Goal: Information Seeking & Learning: Compare options

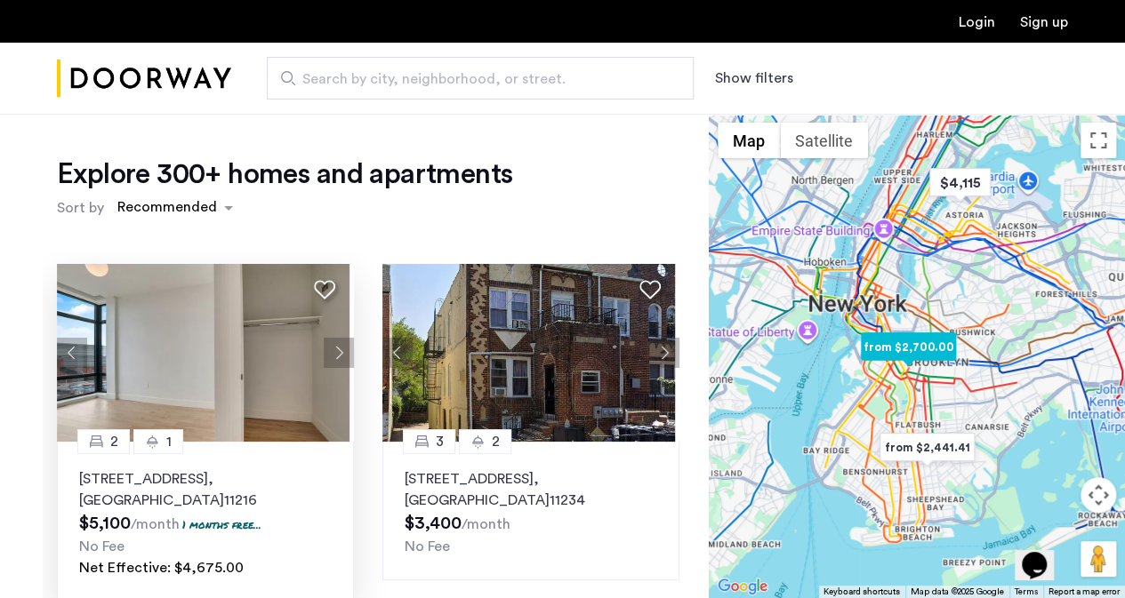
click at [274, 358] on img at bounding box center [203, 353] width 293 height 178
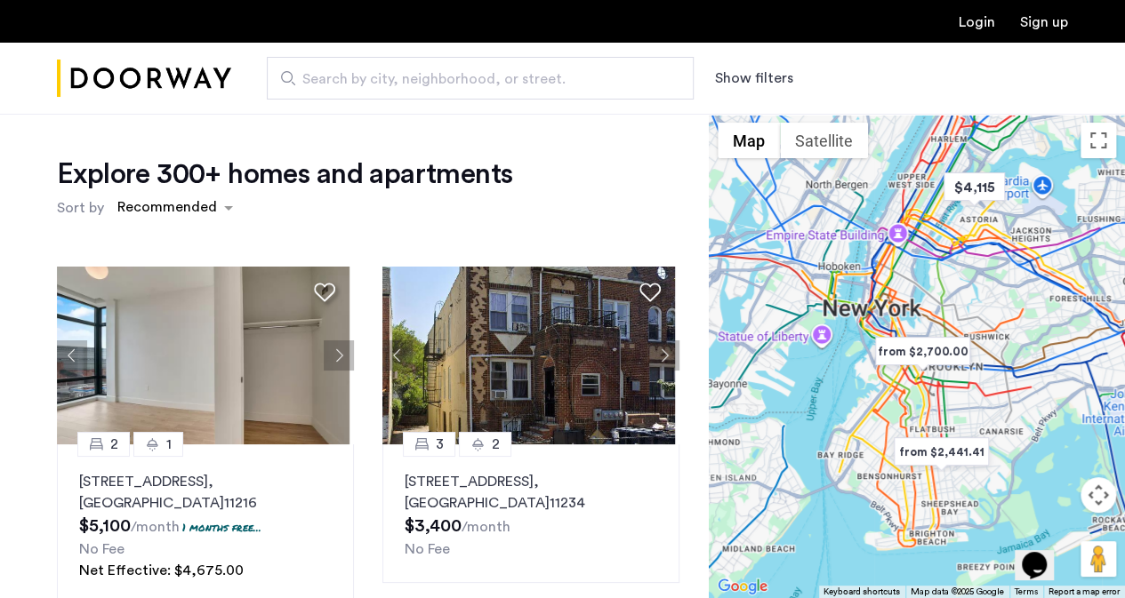
drag, startPoint x: 1015, startPoint y: 363, endPoint x: 1030, endPoint y: 367, distance: 15.8
click at [1030, 367] on div at bounding box center [917, 356] width 416 height 485
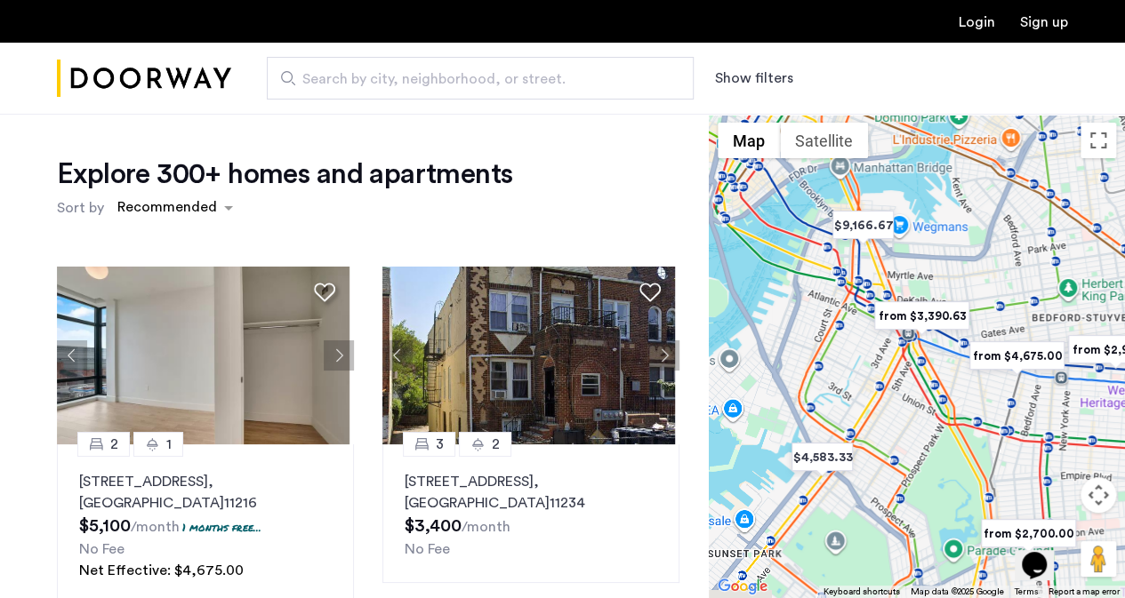
drag, startPoint x: 805, startPoint y: 348, endPoint x: 1097, endPoint y: 372, distance: 292.6
click at [1097, 372] on div at bounding box center [917, 356] width 416 height 485
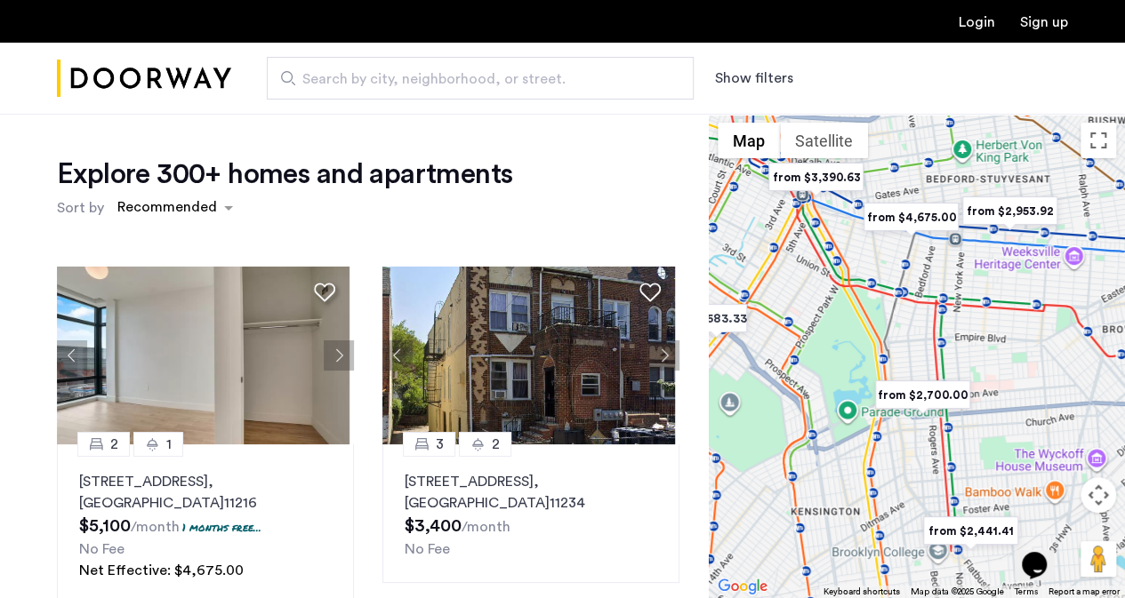
drag, startPoint x: 910, startPoint y: 399, endPoint x: 811, endPoint y: 261, distance: 170.0
click at [811, 261] on div at bounding box center [917, 356] width 416 height 485
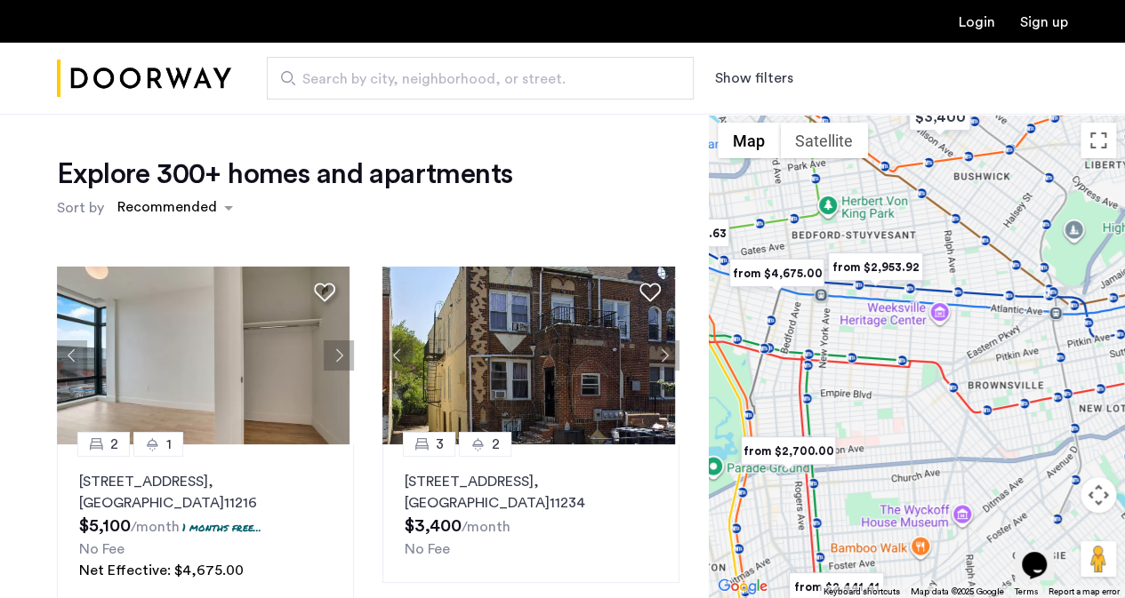
drag, startPoint x: 950, startPoint y: 309, endPoint x: 797, endPoint y: 372, distance: 164.3
click at [797, 372] on div at bounding box center [917, 356] width 416 height 485
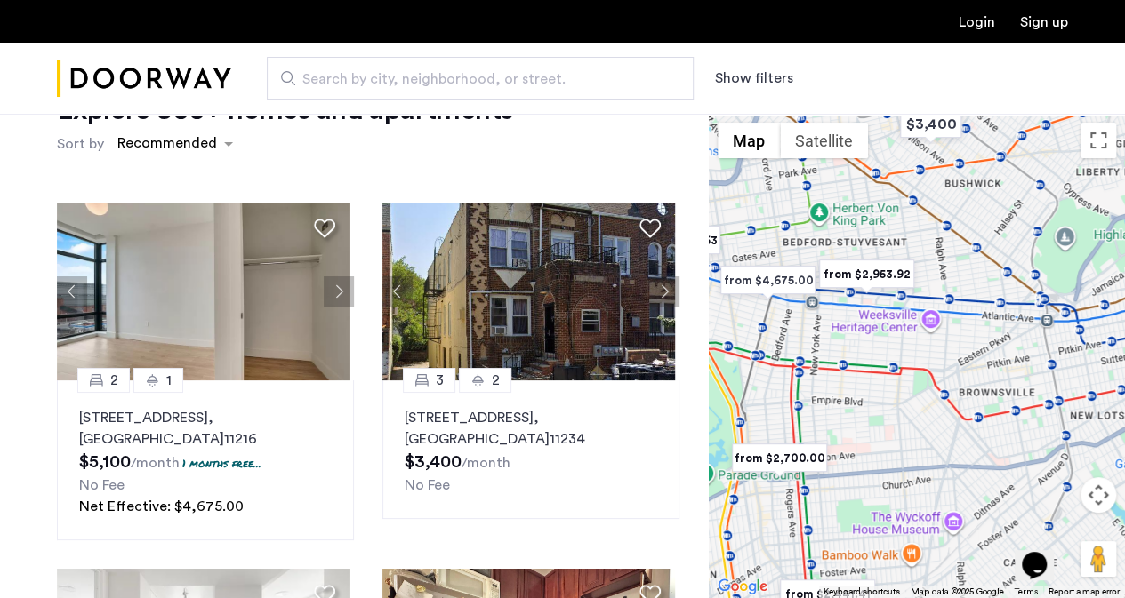
scroll to position [65, 0]
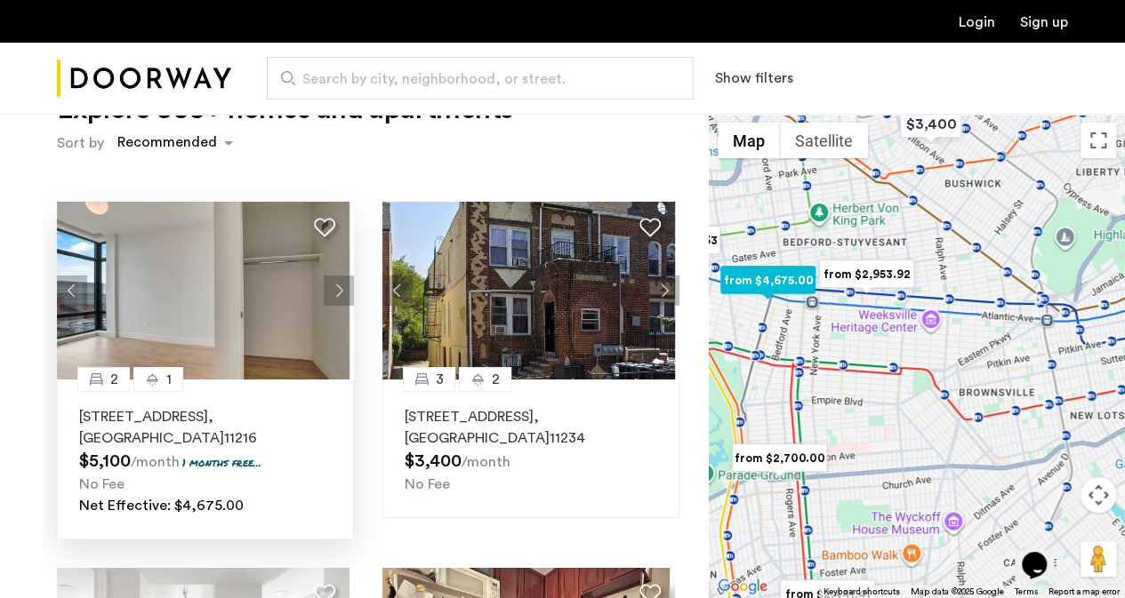
click at [331, 288] on button "Next apartment" at bounding box center [339, 291] width 30 height 30
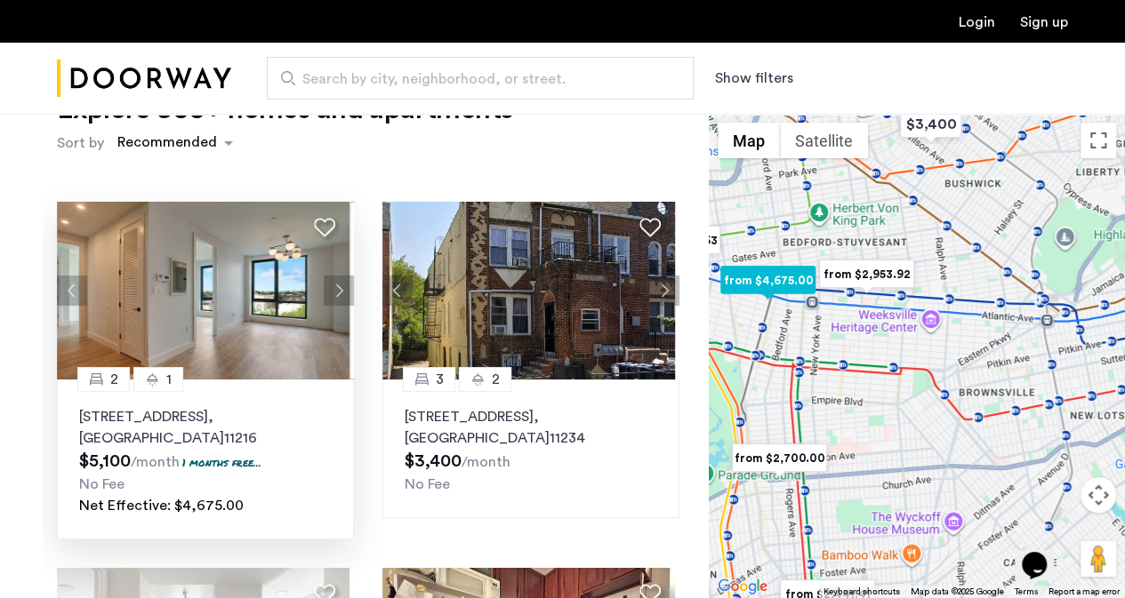
click at [342, 293] on button "Next apartment" at bounding box center [339, 291] width 30 height 30
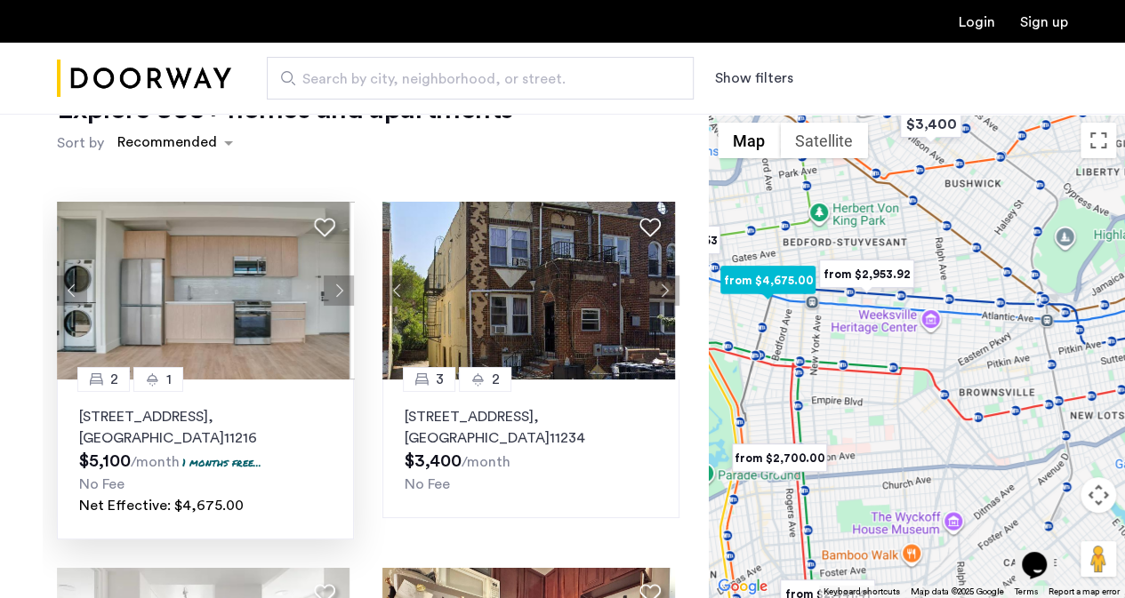
click at [342, 293] on button "Next apartment" at bounding box center [339, 291] width 30 height 30
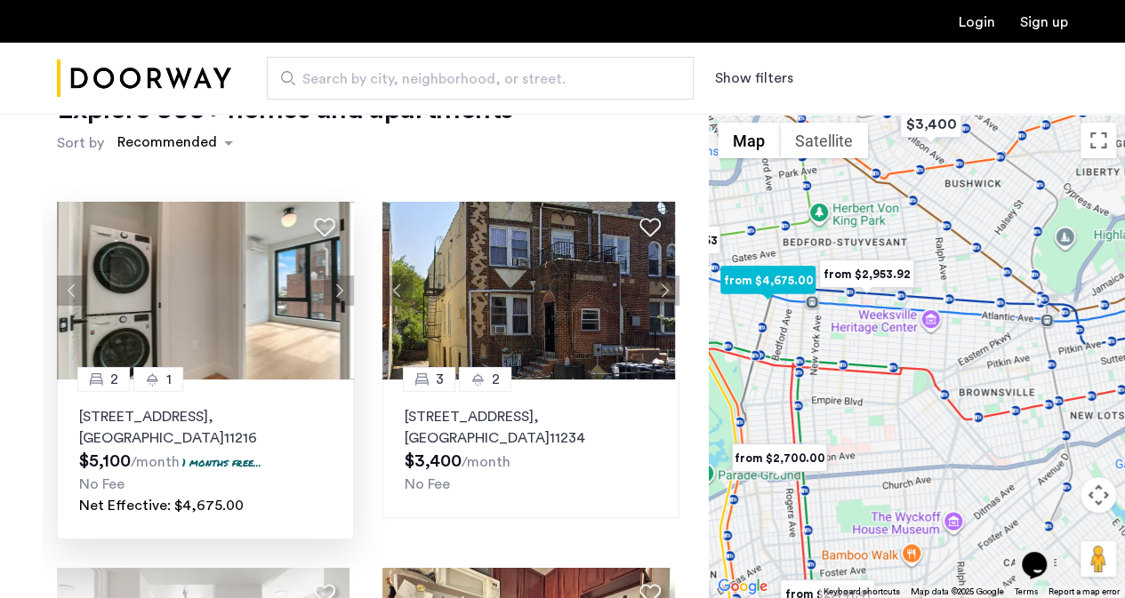
click at [342, 293] on button "Next apartment" at bounding box center [339, 291] width 30 height 30
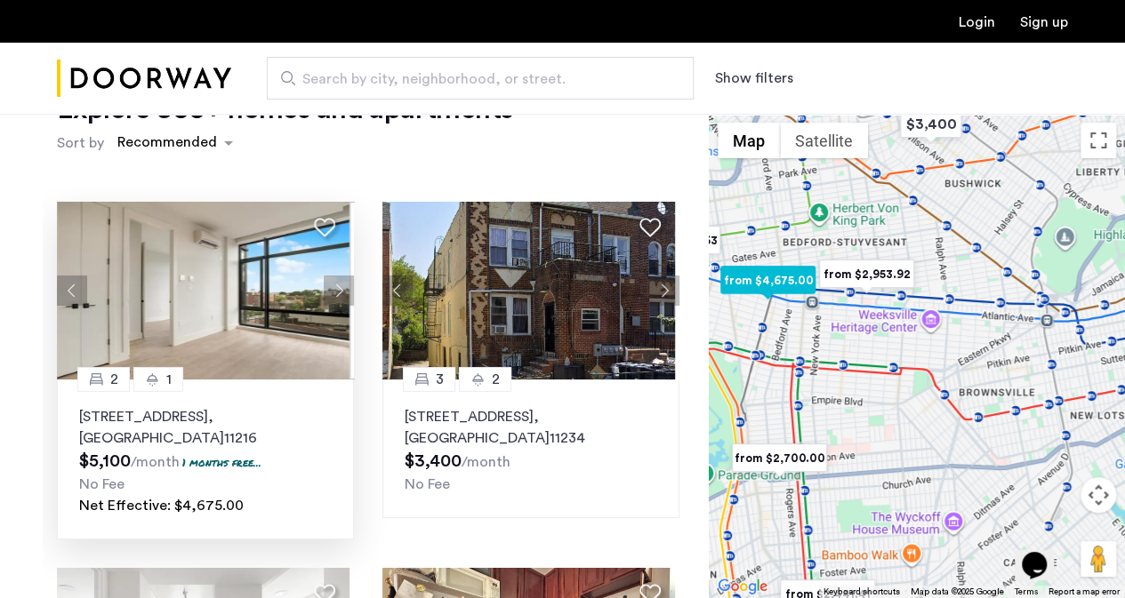
click at [342, 293] on button "Next apartment" at bounding box center [339, 291] width 30 height 30
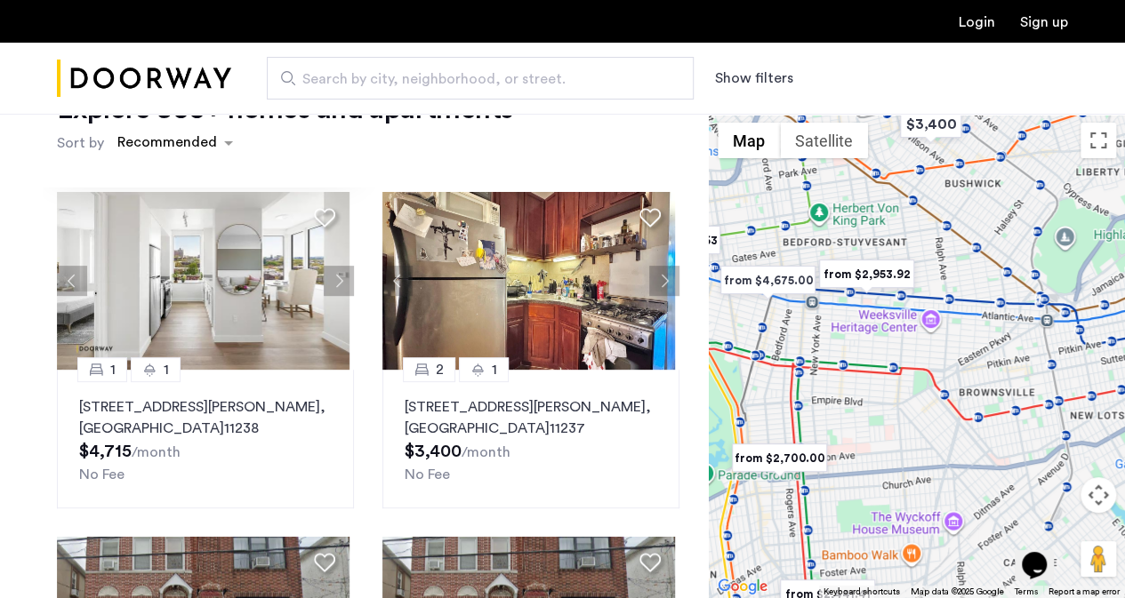
scroll to position [378, 0]
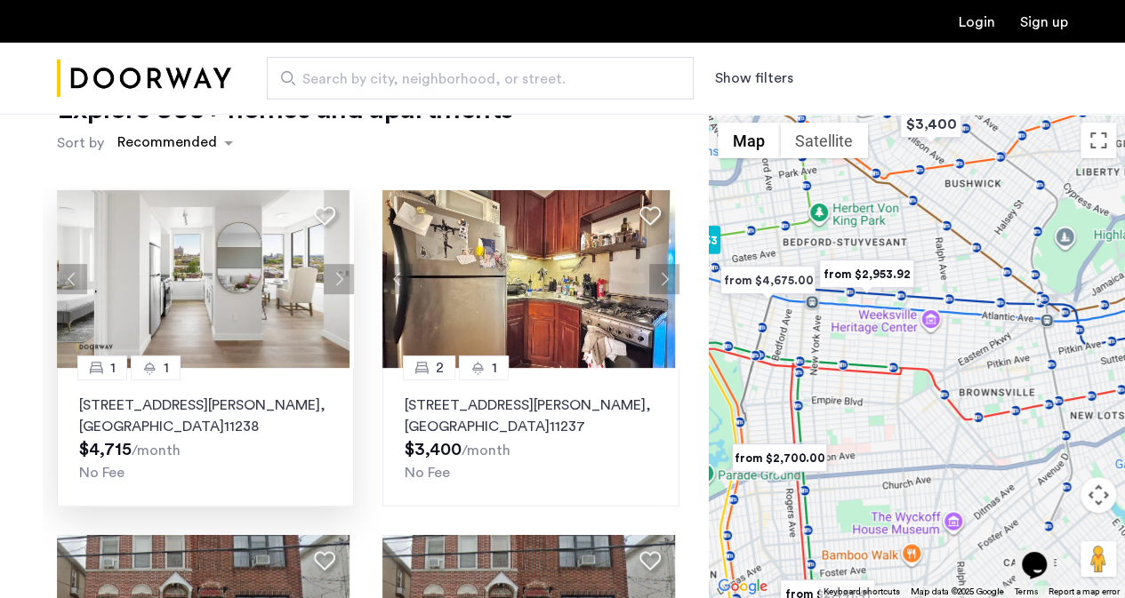
click at [336, 271] on button "Next apartment" at bounding box center [339, 279] width 30 height 30
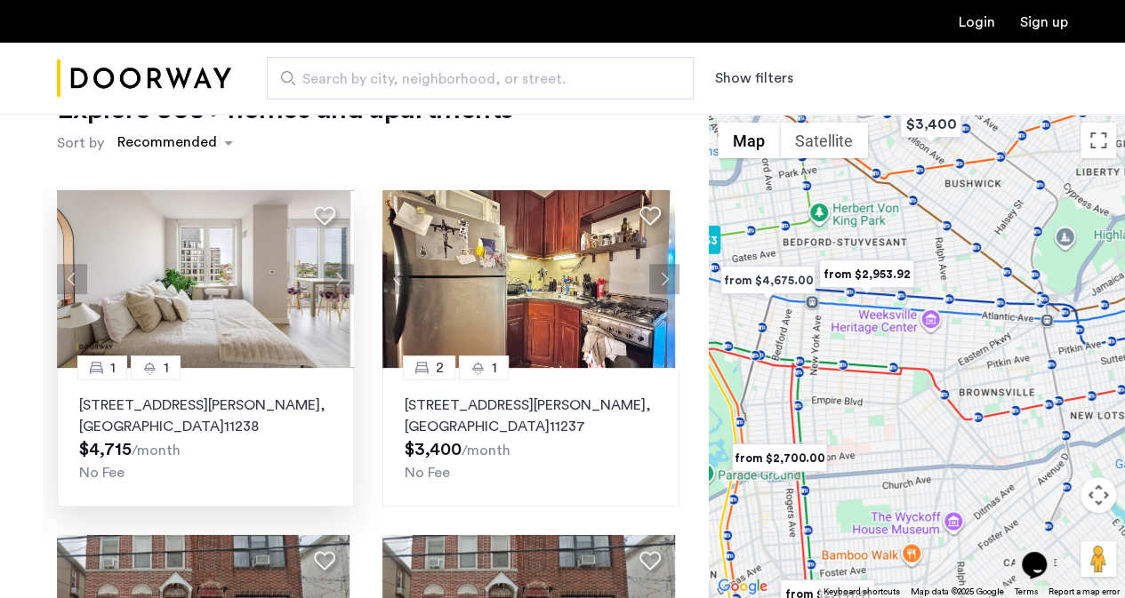
click at [336, 271] on button "Next apartment" at bounding box center [339, 279] width 30 height 30
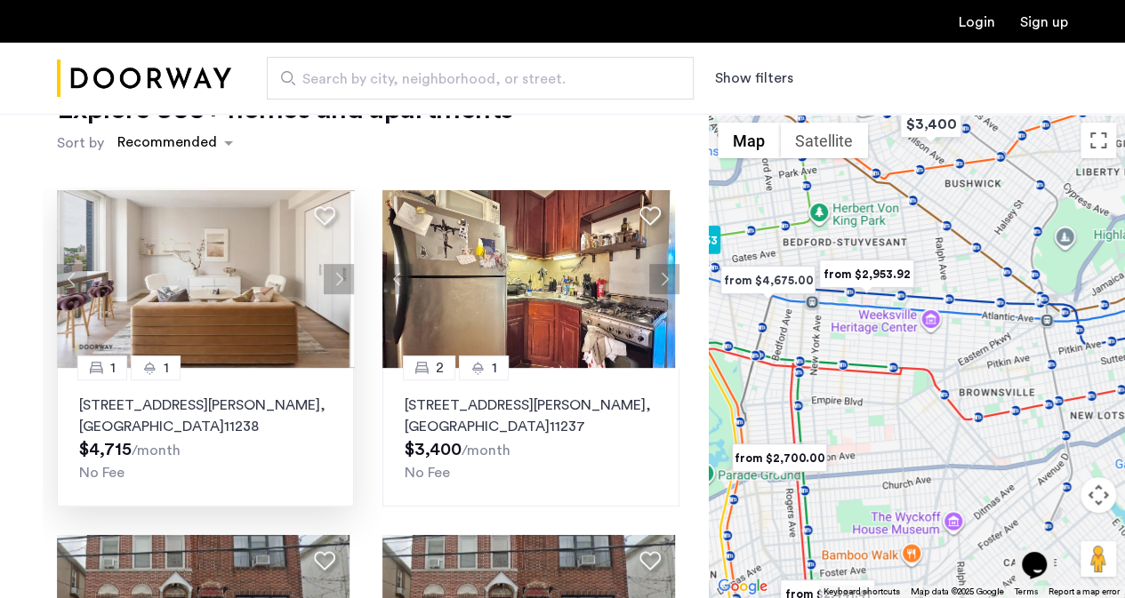
click at [336, 271] on button "Next apartment" at bounding box center [339, 279] width 30 height 30
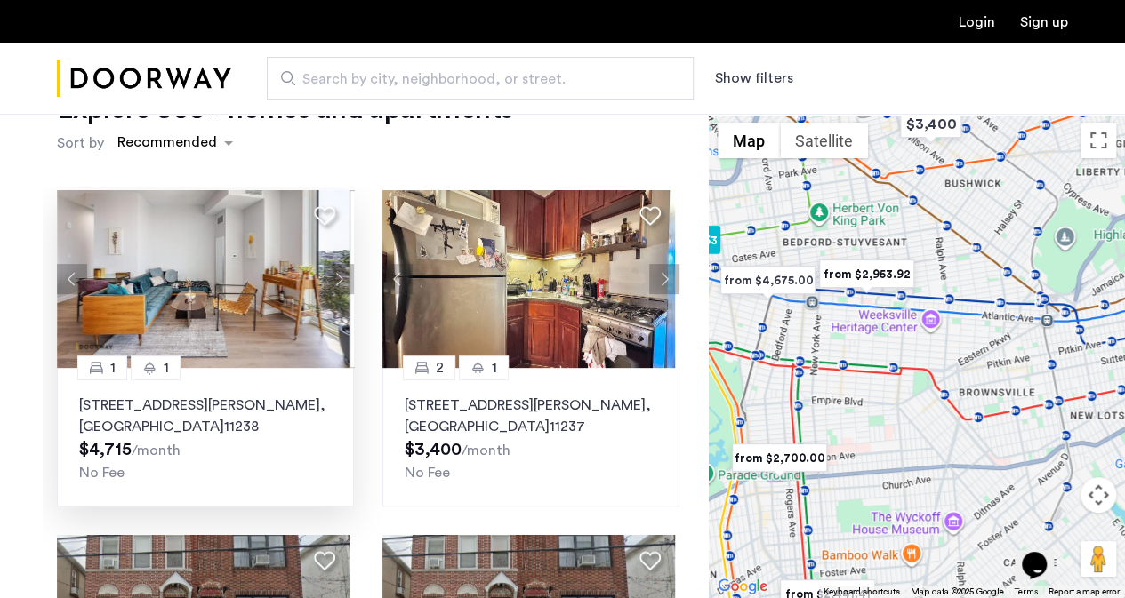
click at [336, 271] on button "Next apartment" at bounding box center [339, 279] width 30 height 30
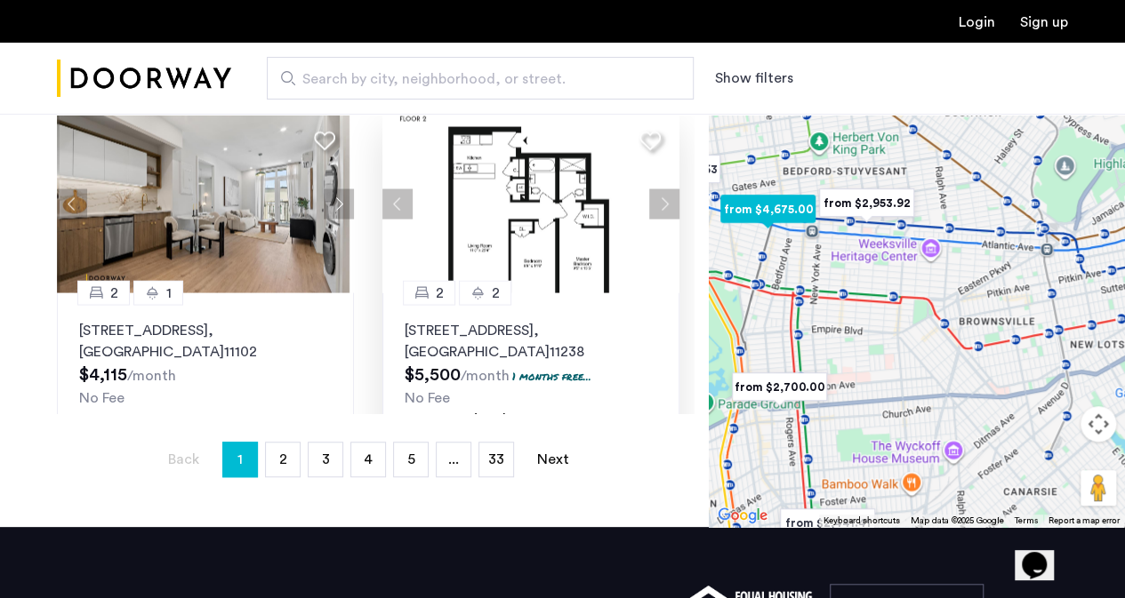
scroll to position [1572, 0]
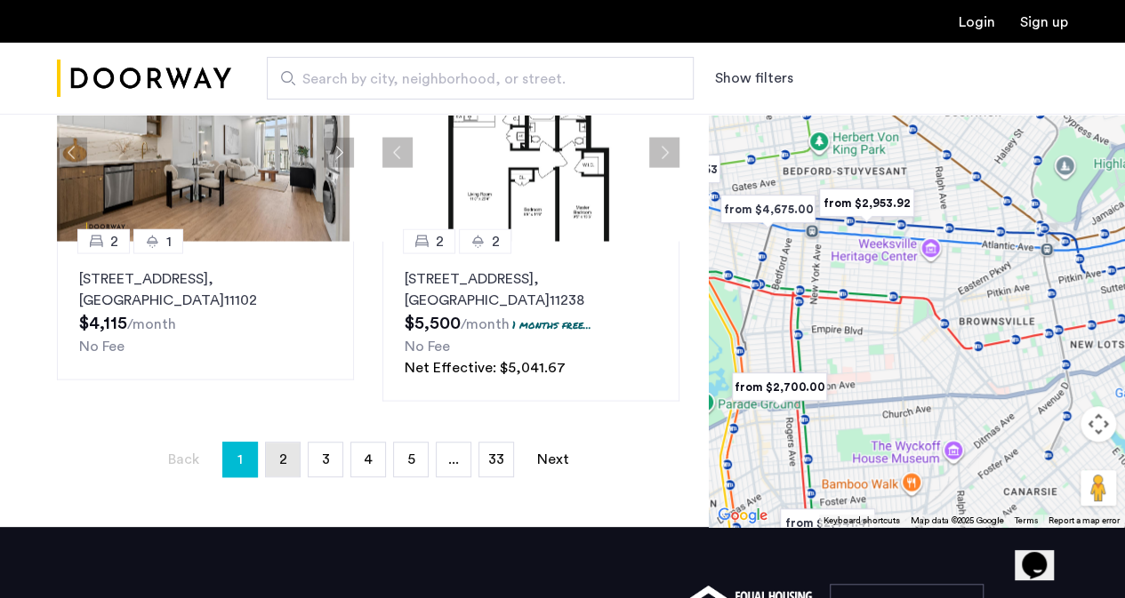
click at [284, 459] on span "2" at bounding box center [282, 460] width 8 height 14
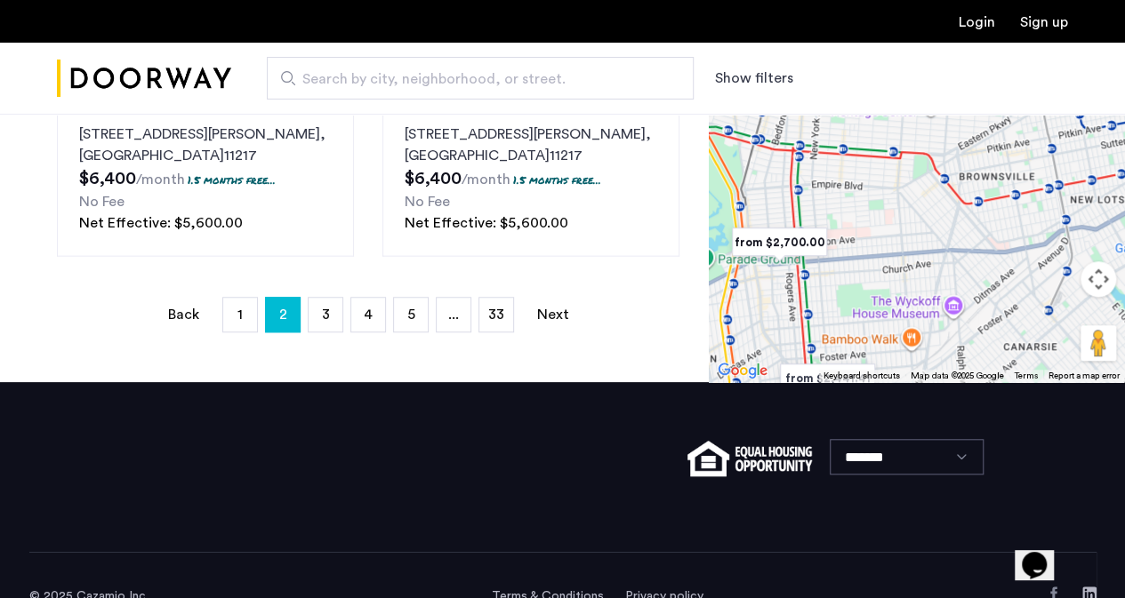
scroll to position [588, 0]
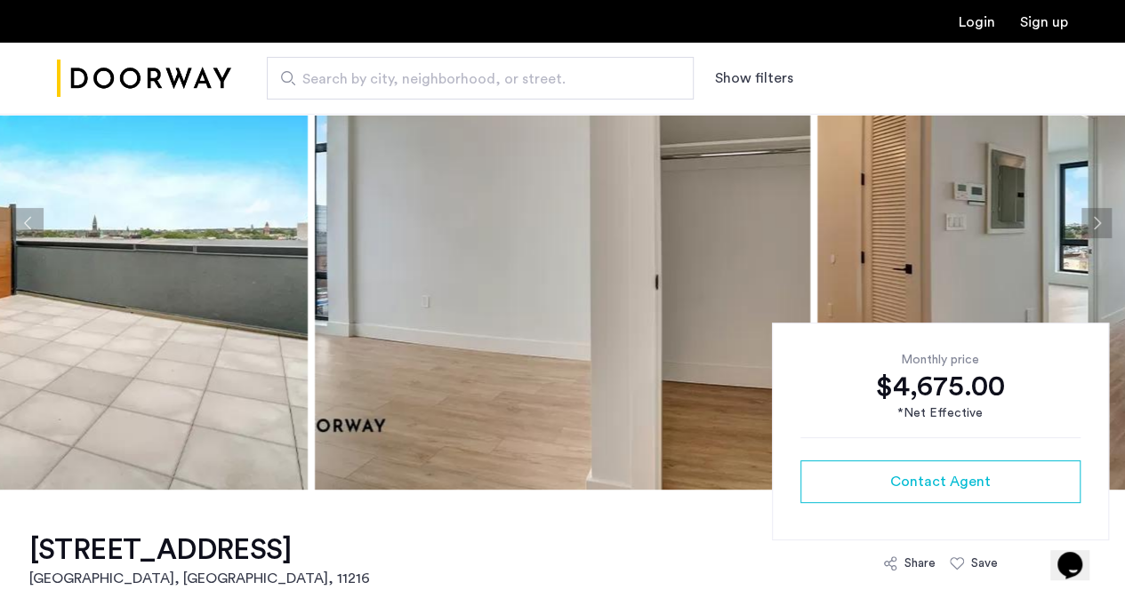
scroll to position [162, 0]
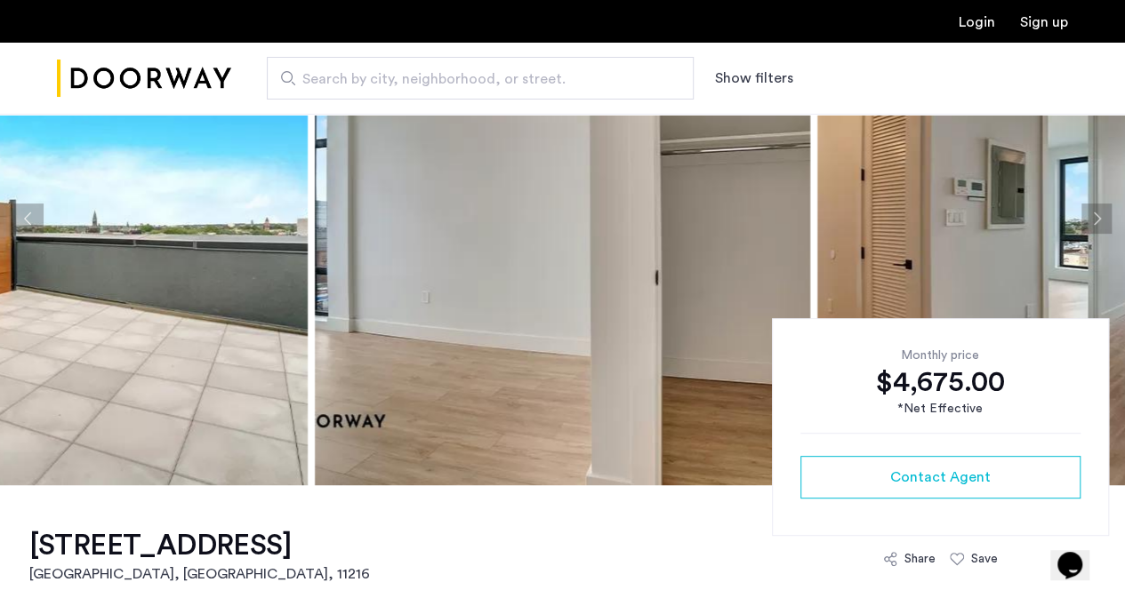
click at [503, 328] on img at bounding box center [562, 218] width 495 height 533
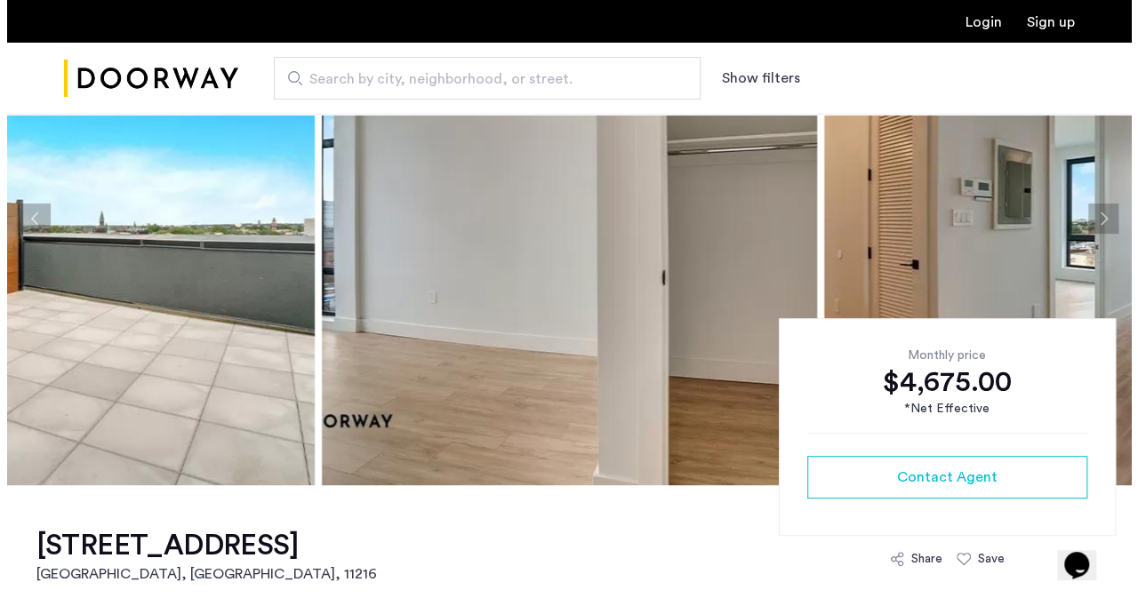
scroll to position [0, 0]
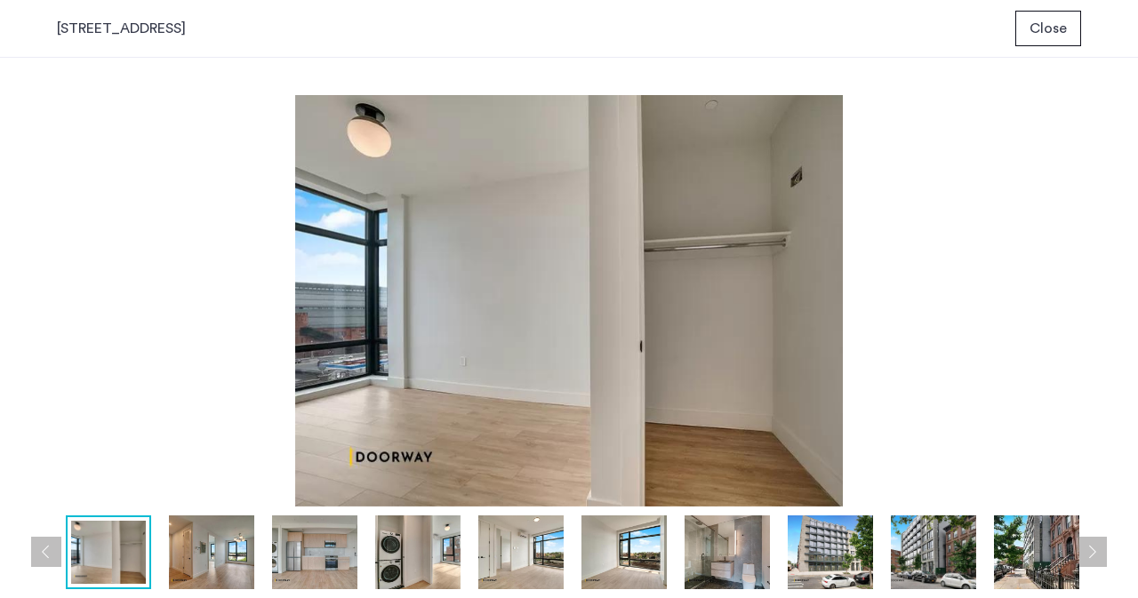
click at [771, 305] on img at bounding box center [569, 301] width 1024 height 412
click at [986, 294] on img at bounding box center [569, 301] width 1024 height 412
click at [1089, 552] on button "Next apartment" at bounding box center [1092, 552] width 30 height 30
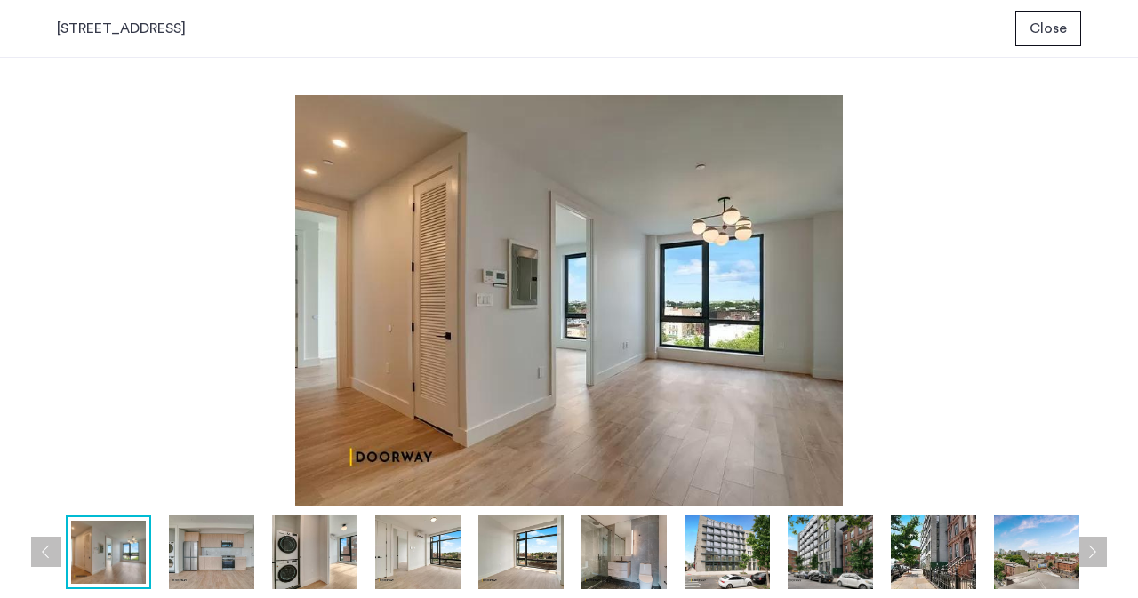
click at [1089, 552] on button "Next apartment" at bounding box center [1092, 552] width 30 height 30
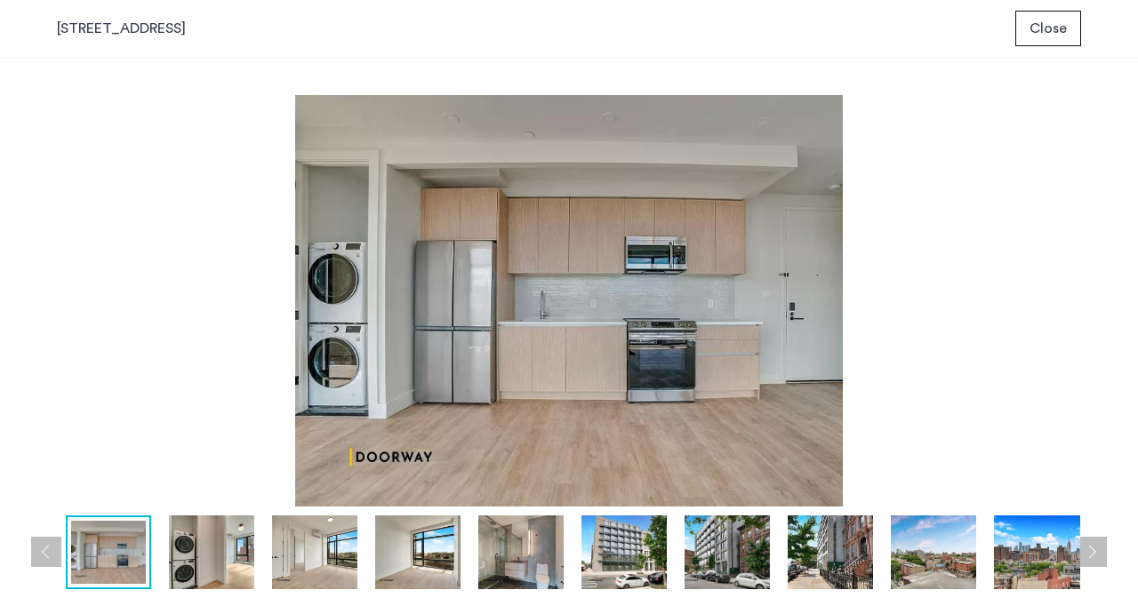
click at [1089, 552] on button "Next apartment" at bounding box center [1092, 552] width 30 height 30
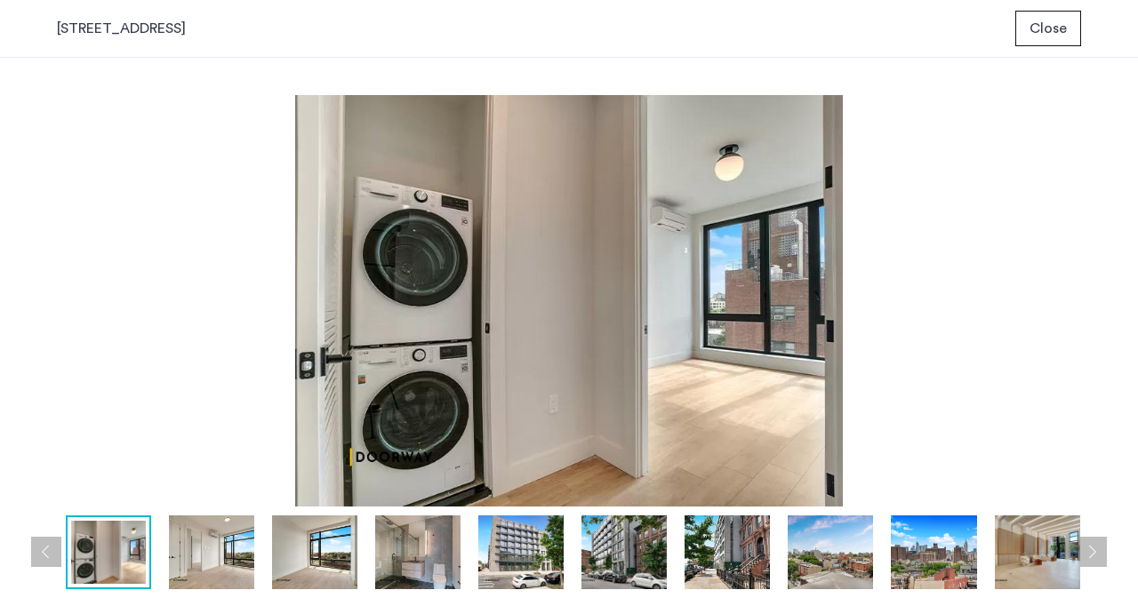
click at [1089, 552] on button "Next apartment" at bounding box center [1092, 552] width 30 height 30
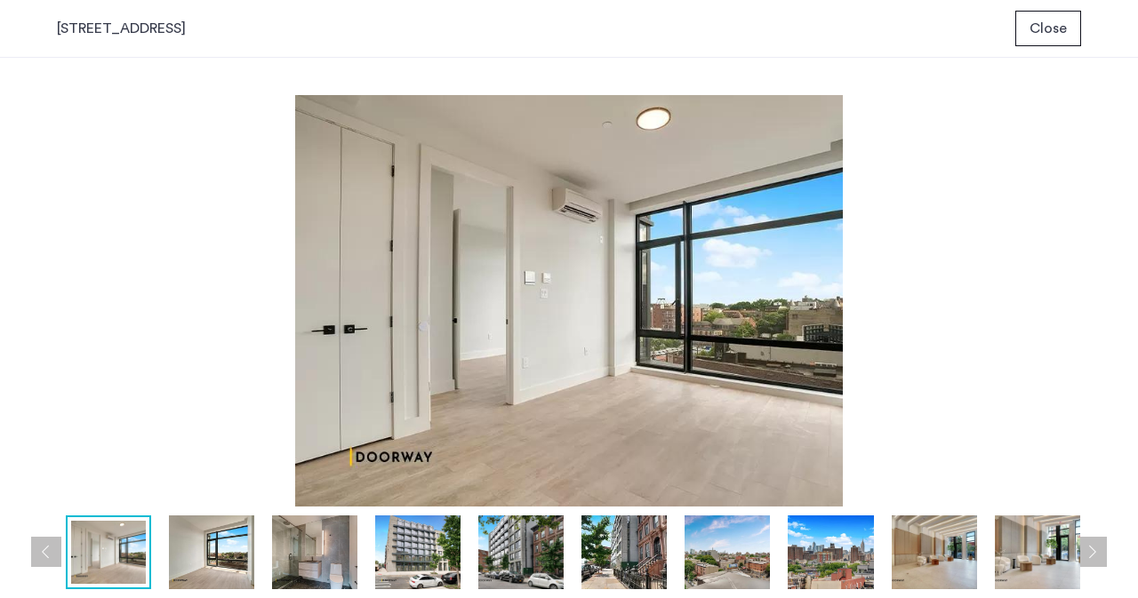
click at [1089, 552] on button "Next apartment" at bounding box center [1092, 552] width 30 height 30
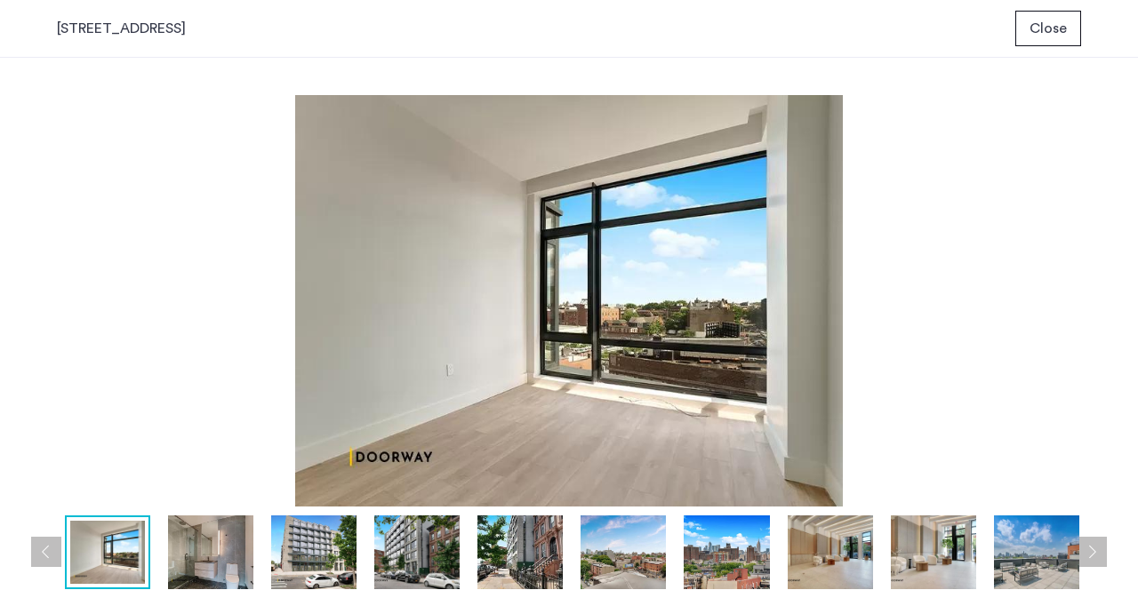
click at [1089, 552] on button "Next apartment" at bounding box center [1092, 552] width 30 height 30
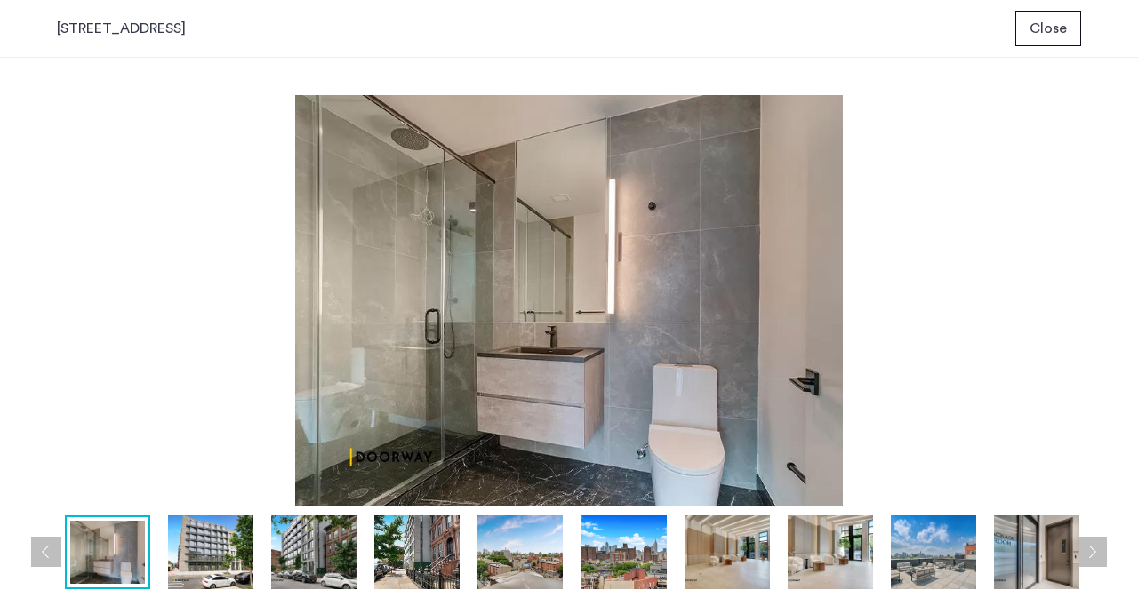
click at [1089, 552] on button "Next apartment" at bounding box center [1092, 552] width 30 height 30
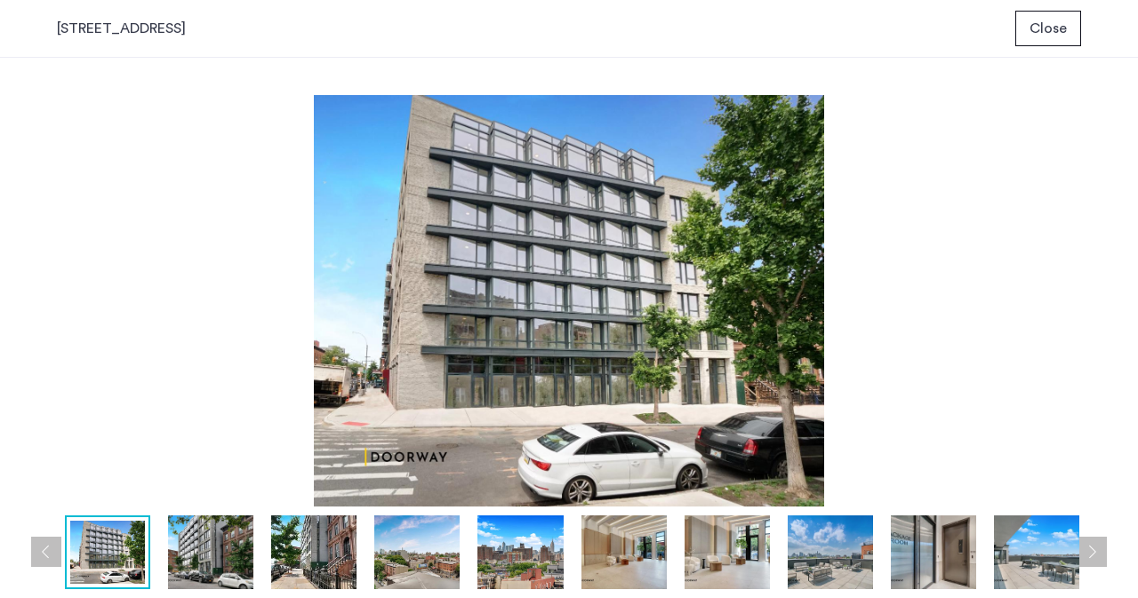
click at [1089, 552] on button "Next apartment" at bounding box center [1092, 552] width 30 height 30
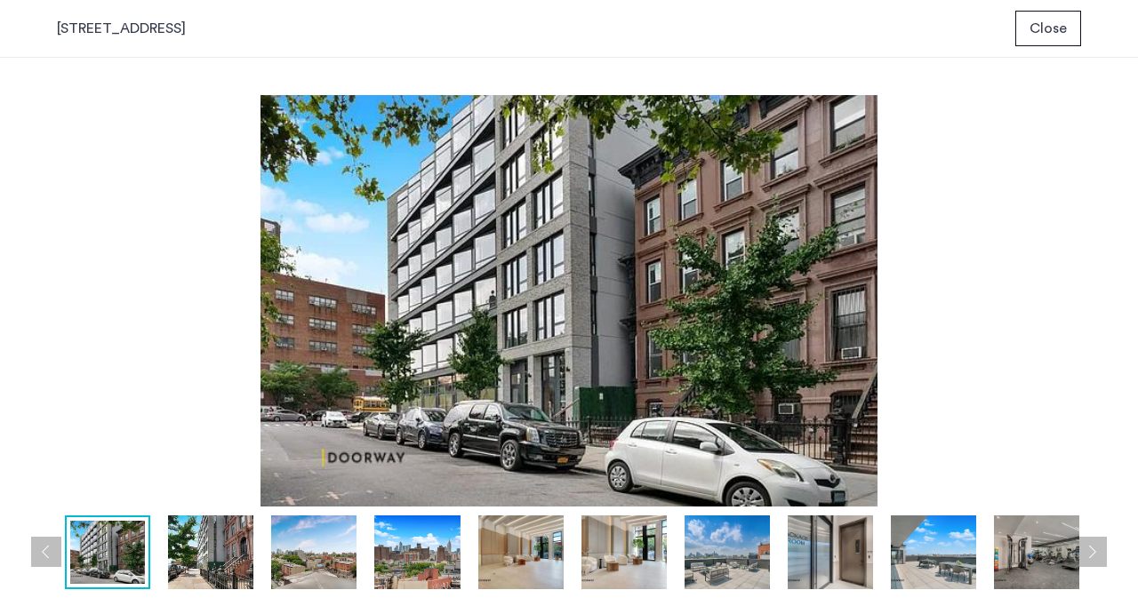
click at [1089, 552] on button "Next apartment" at bounding box center [1092, 552] width 30 height 30
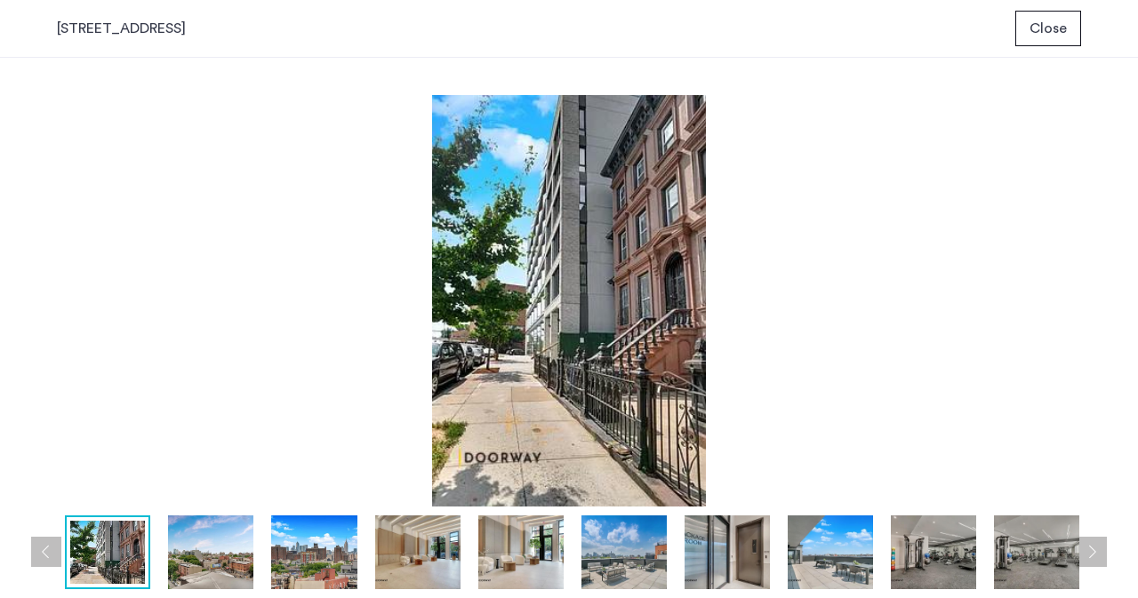
click at [1089, 552] on button "Next apartment" at bounding box center [1092, 552] width 30 height 30
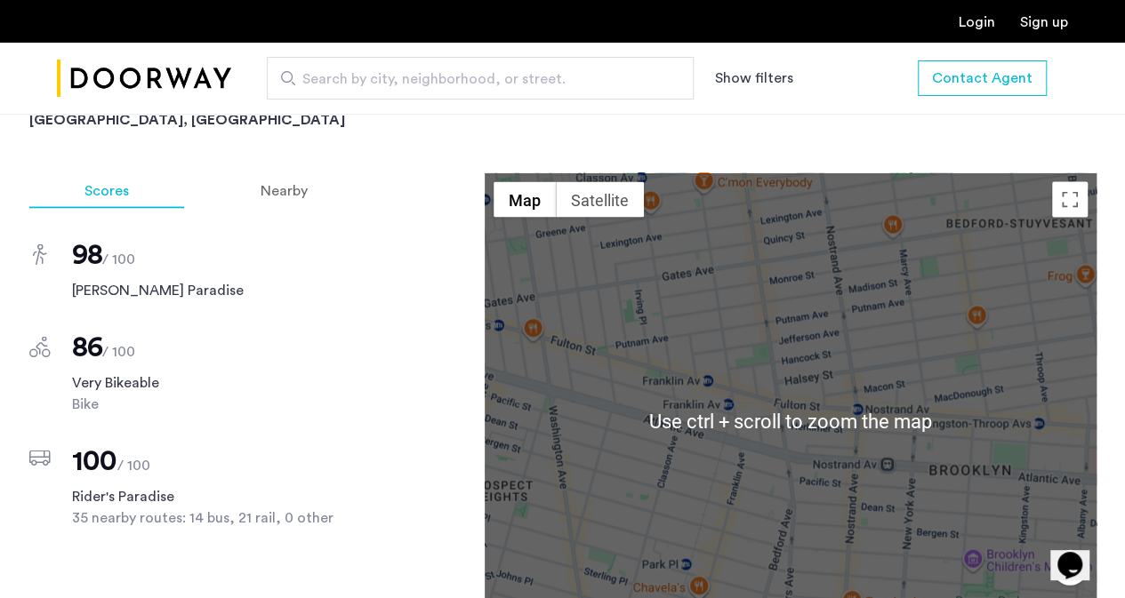
scroll to position [1623, 0]
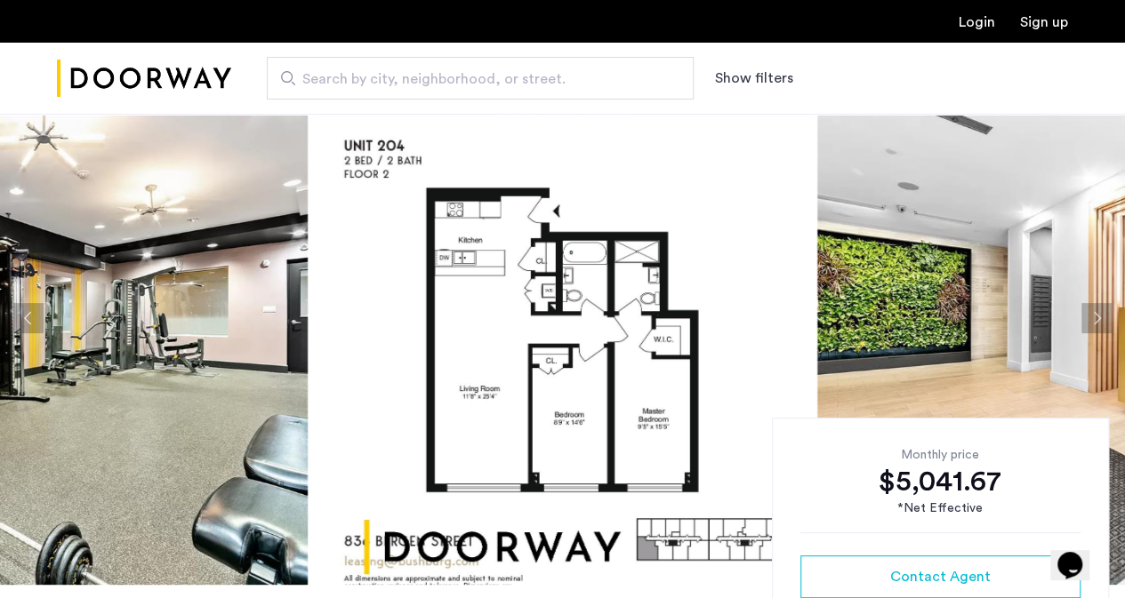
scroll to position [48, 0]
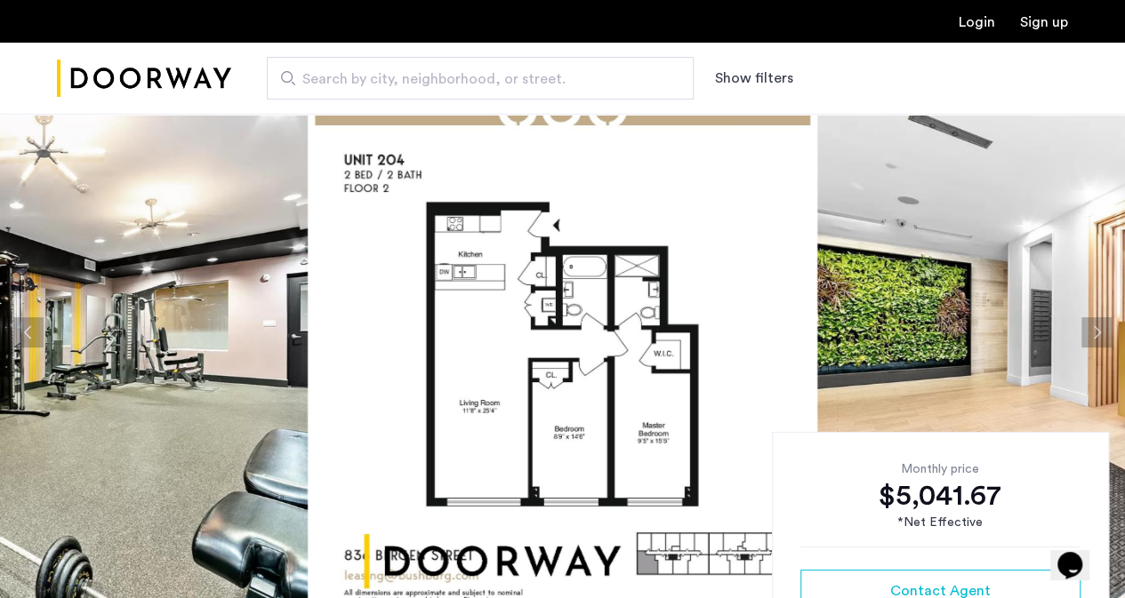
click at [1084, 331] on button "Next apartment" at bounding box center [1096, 332] width 30 height 30
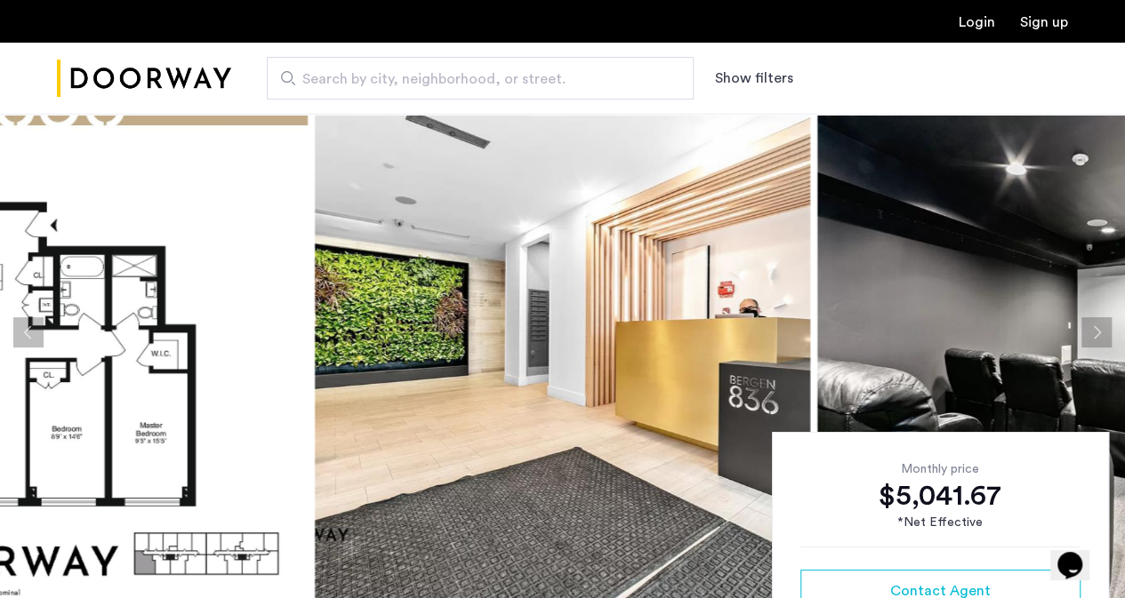
click at [1090, 331] on button "Next apartment" at bounding box center [1096, 332] width 30 height 30
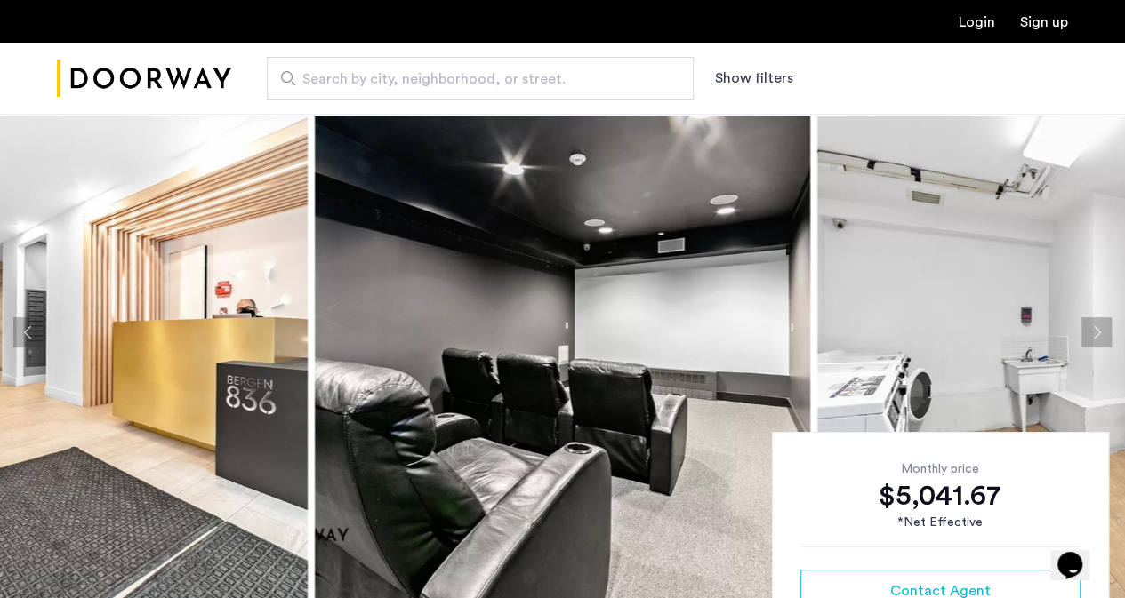
click at [1090, 331] on button "Next apartment" at bounding box center [1096, 332] width 30 height 30
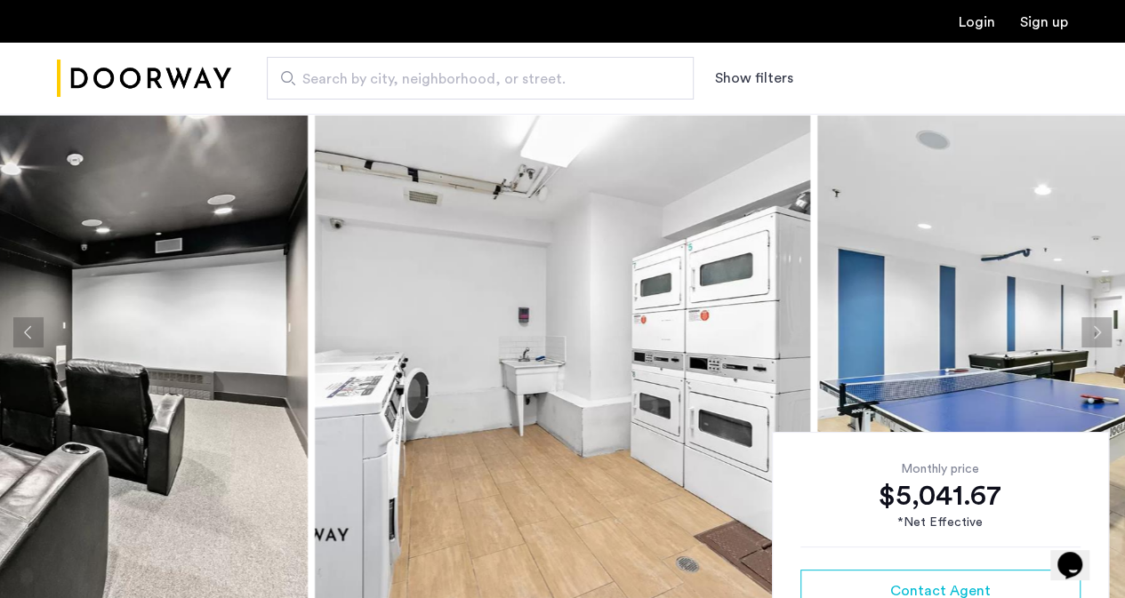
click at [1090, 331] on button "Next apartment" at bounding box center [1096, 332] width 30 height 30
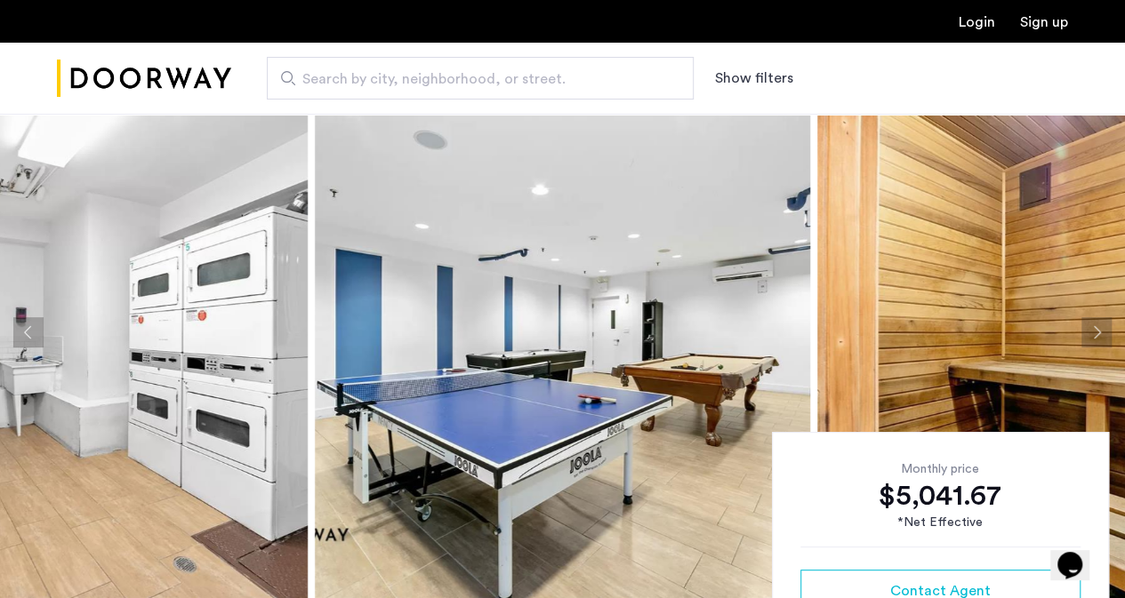
click at [1090, 331] on button "Next apartment" at bounding box center [1096, 332] width 30 height 30
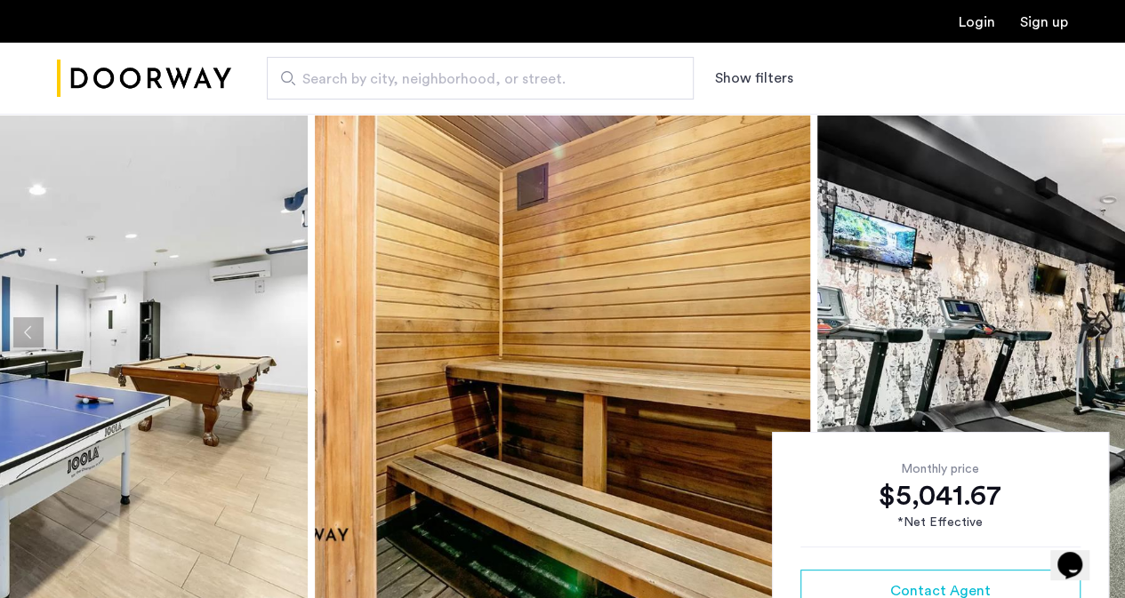
click at [1090, 331] on button "Next apartment" at bounding box center [1096, 332] width 30 height 30
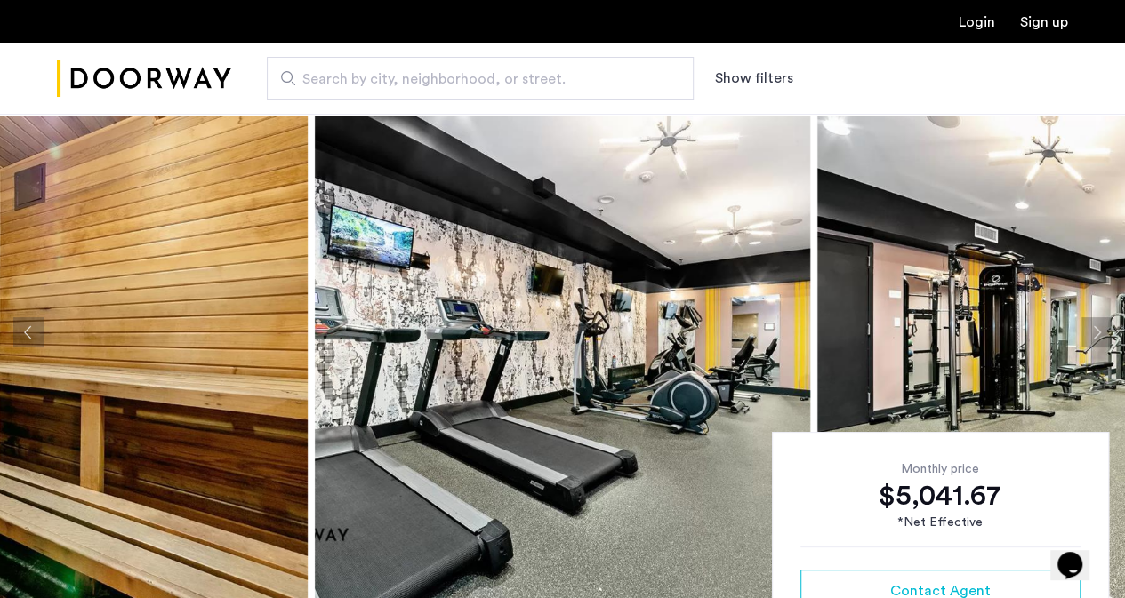
click at [1090, 331] on button "Next apartment" at bounding box center [1096, 332] width 30 height 30
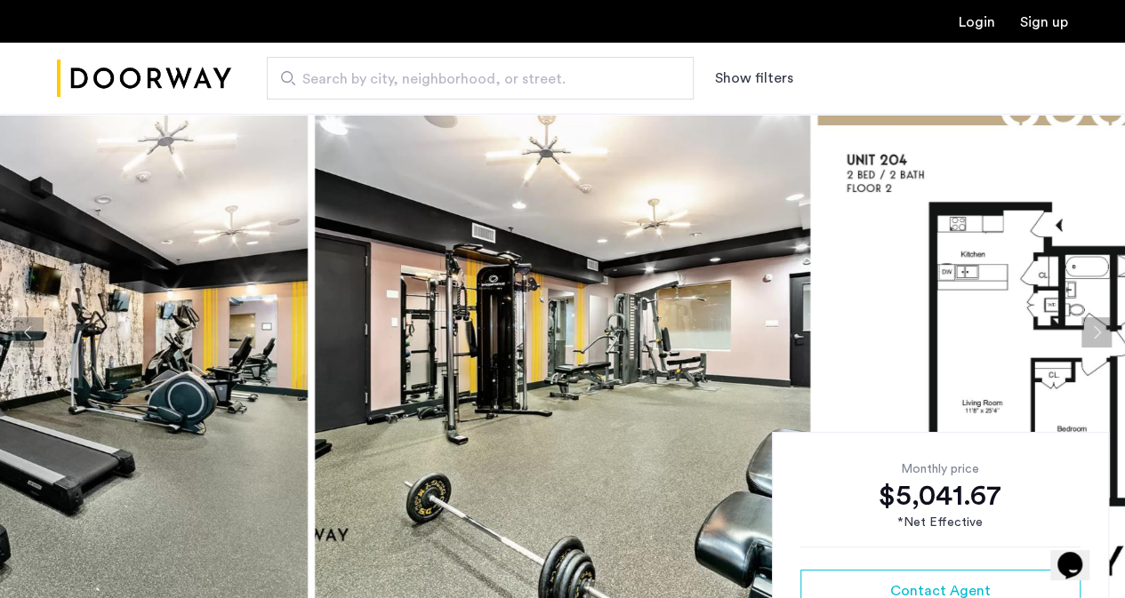
click at [1090, 331] on button "Next apartment" at bounding box center [1096, 332] width 30 height 30
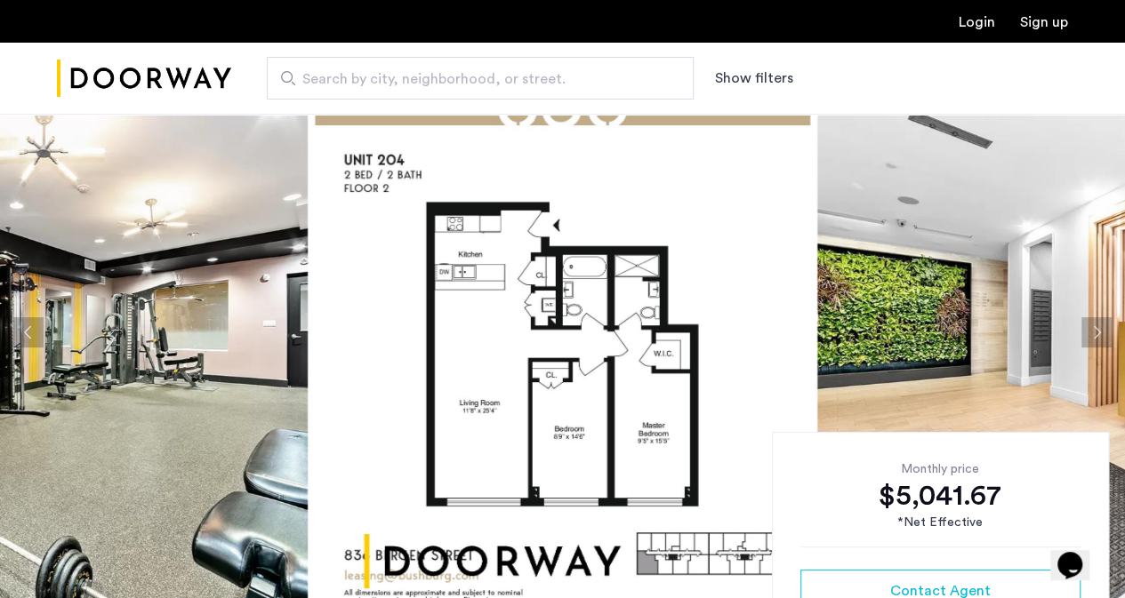
click at [1090, 331] on button "Next apartment" at bounding box center [1096, 332] width 30 height 30
